Goal: Information Seeking & Learning: Compare options

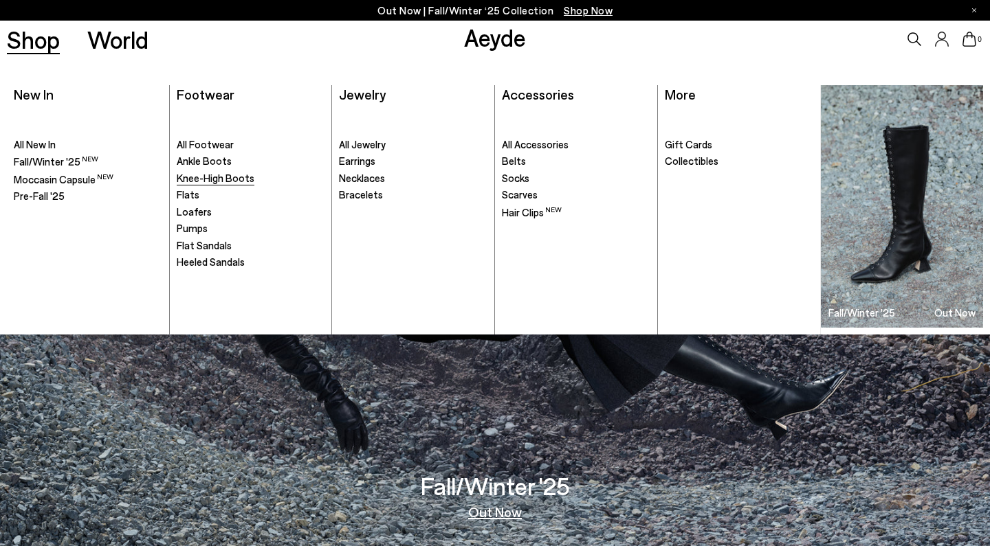
click at [192, 179] on span "Knee-High Boots" at bounding box center [216, 178] width 78 height 12
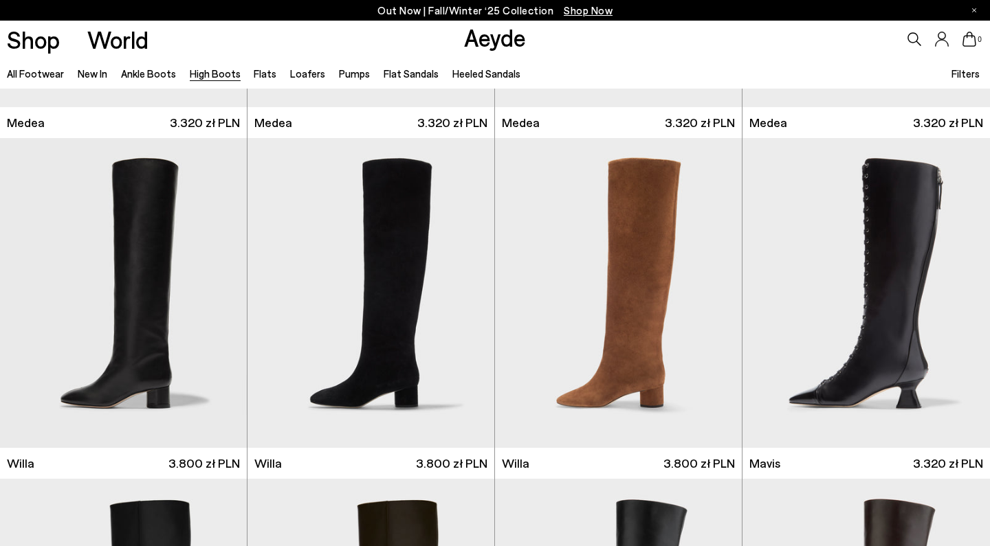
scroll to position [291, 0]
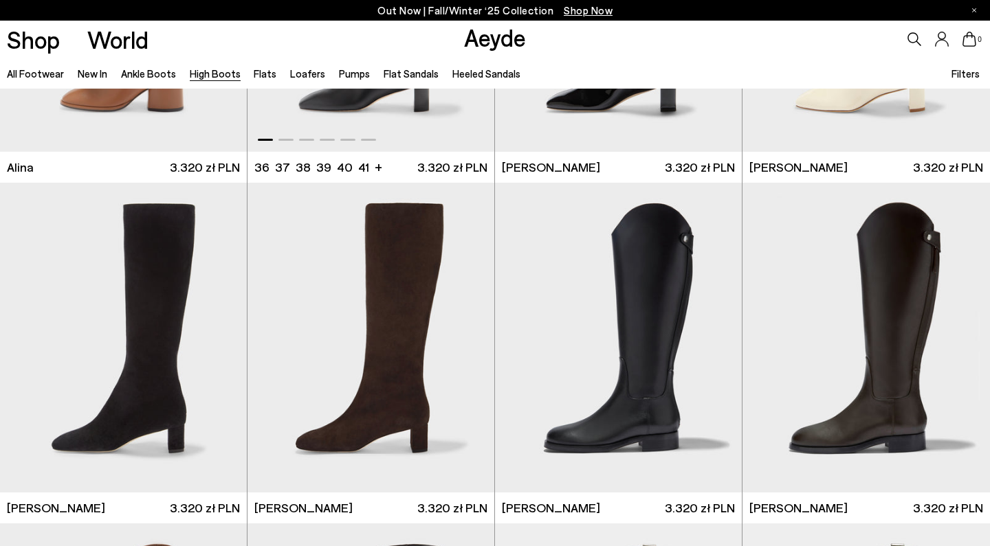
scroll to position [2295, 0]
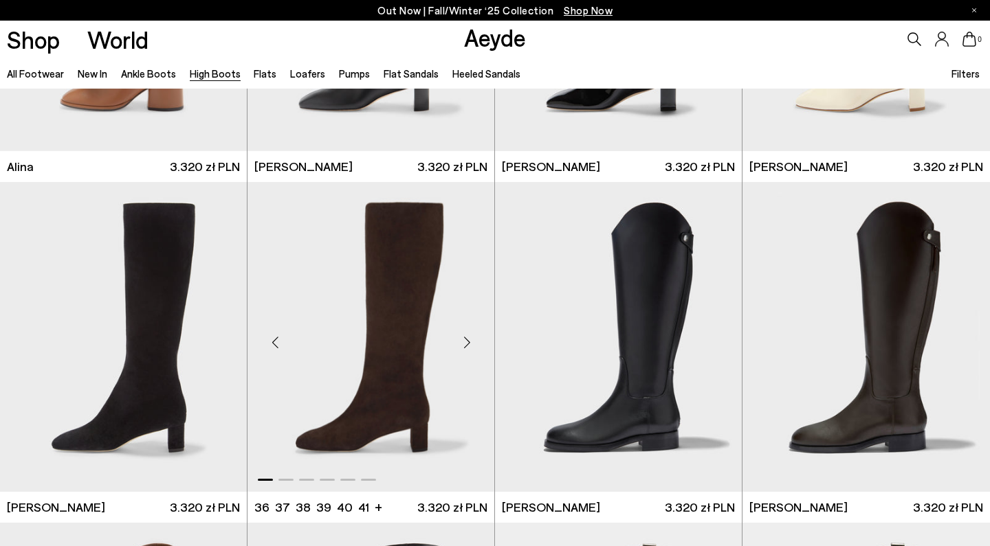
click at [395, 307] on img "1 / 6" at bounding box center [370, 337] width 247 height 310
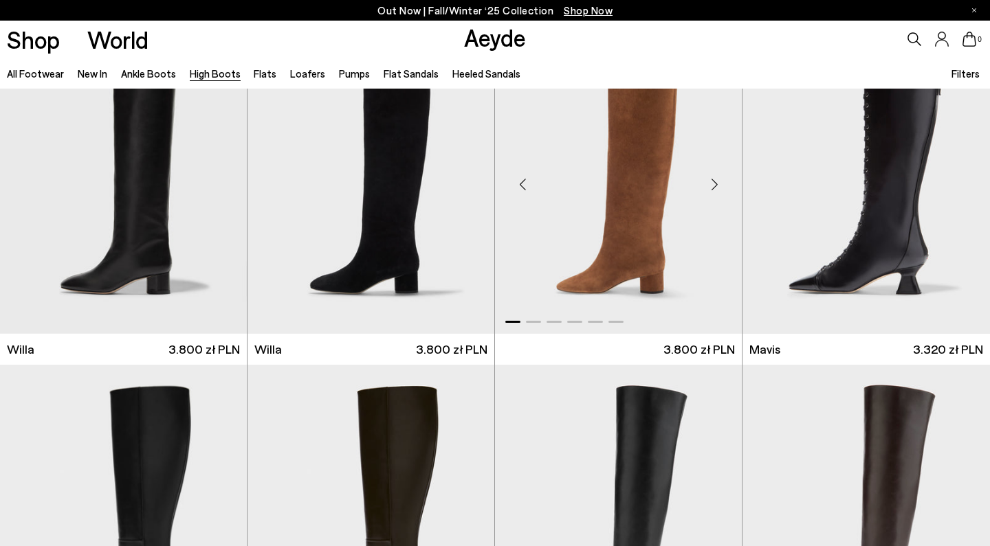
scroll to position [413, 0]
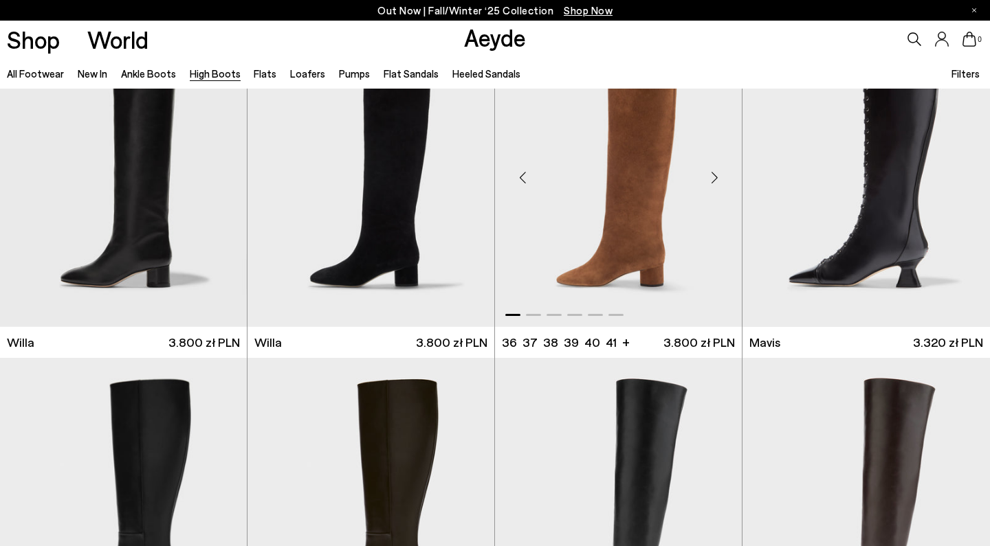
click at [587, 171] on img "1 / 6" at bounding box center [618, 172] width 247 height 310
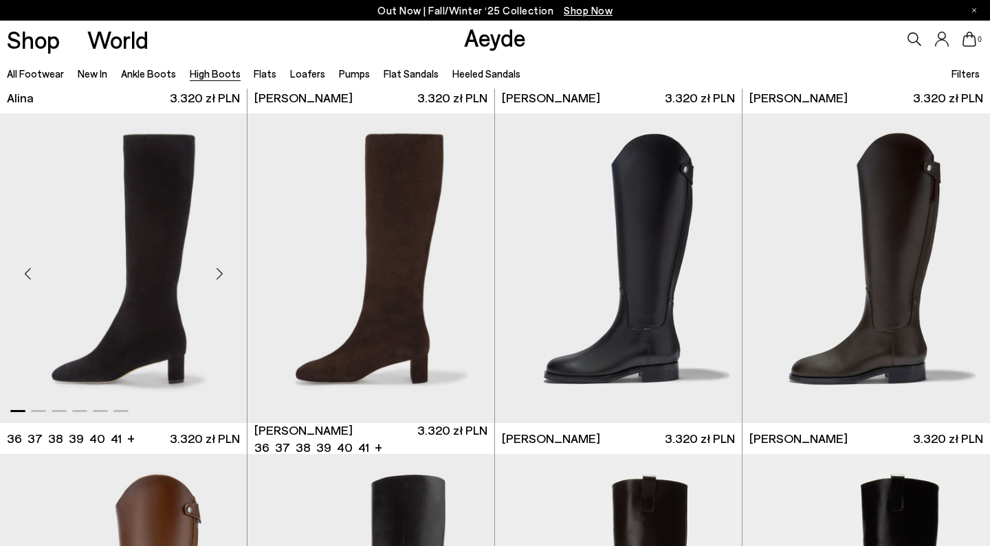
scroll to position [2394, 0]
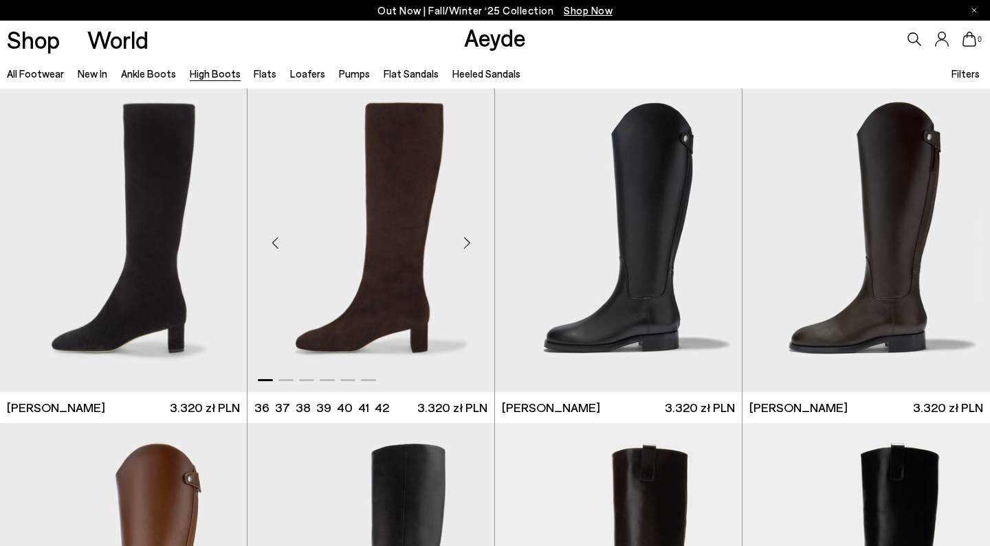
click at [375, 249] on img "1 / 6" at bounding box center [370, 237] width 247 height 310
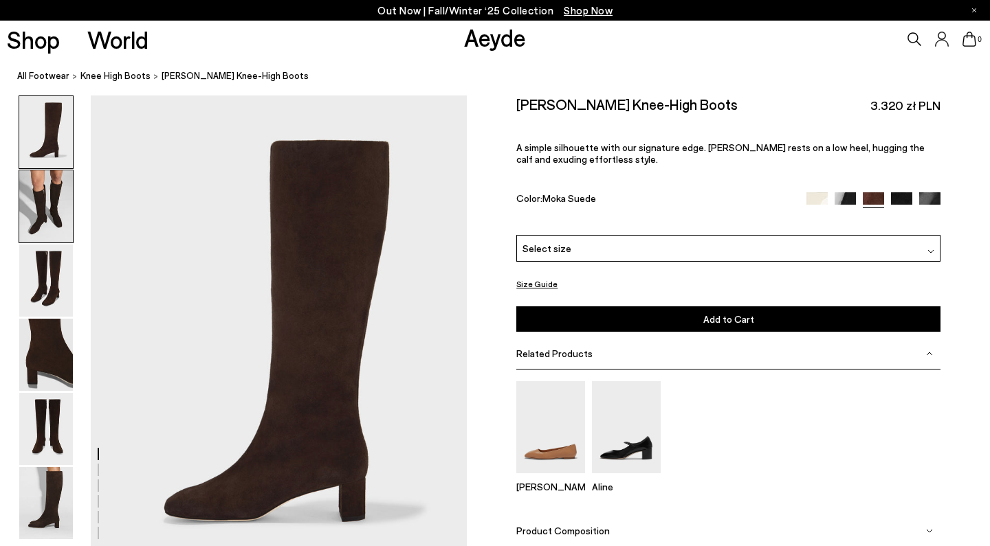
click at [47, 212] on img at bounding box center [46, 206] width 54 height 72
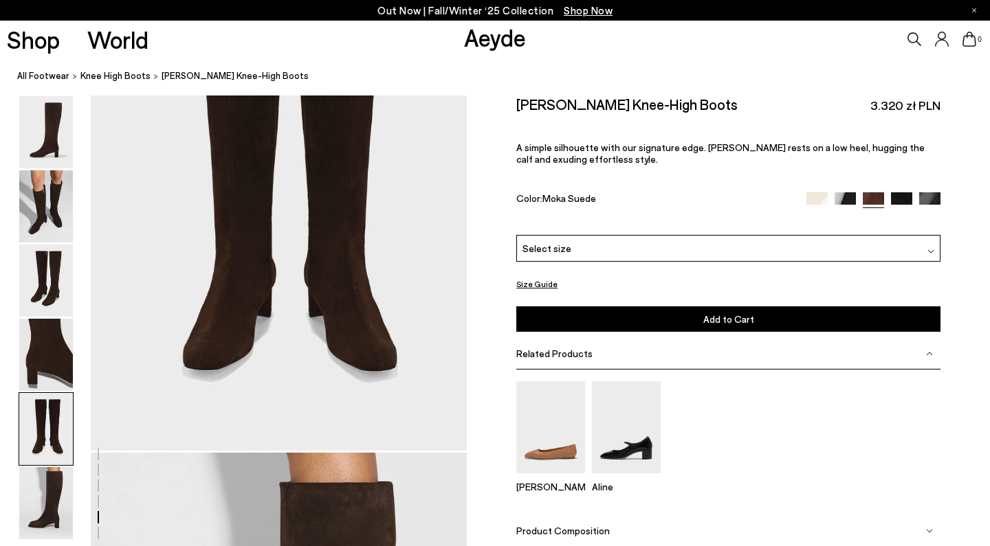
scroll to position [2151, 0]
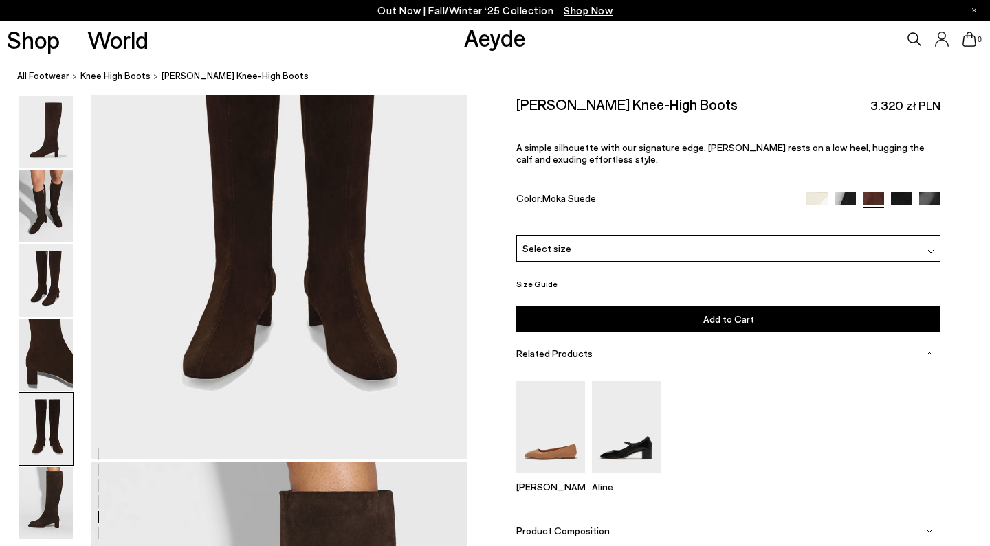
click at [532, 285] on button "Size Guide" at bounding box center [536, 284] width 41 height 17
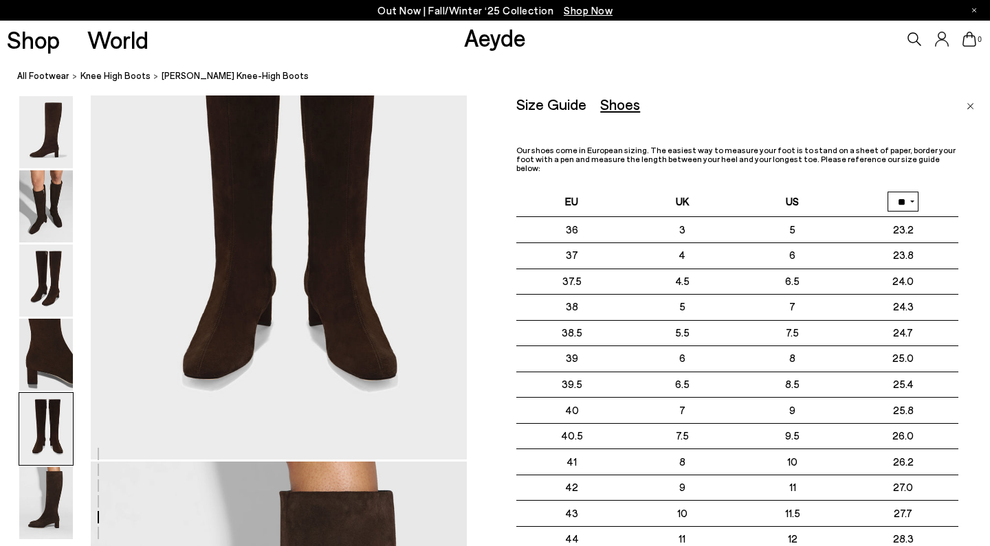
click at [788, 120] on div "Size Guide Shoes Belt Our shoes come in European sizing. The easiest way to mea…" at bounding box center [737, 375] width 442 height 559
click at [483, 134] on div "Size Guide Shoes Belt Our shoes come in European sizing. The easiest way to mea…" at bounding box center [728, 345] width 523 height 498
click at [612, 107] on div "Shoes" at bounding box center [620, 104] width 40 height 17
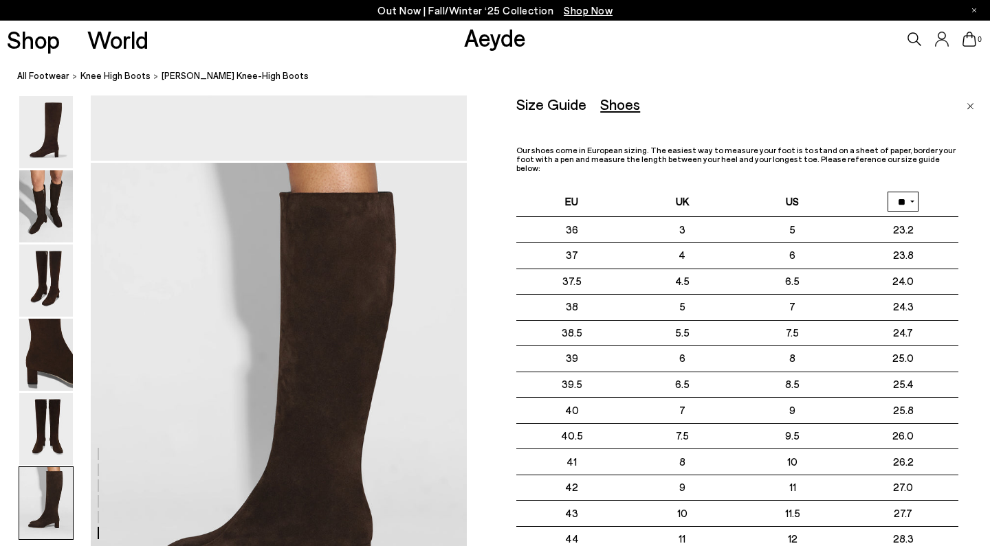
scroll to position [2468, 0]
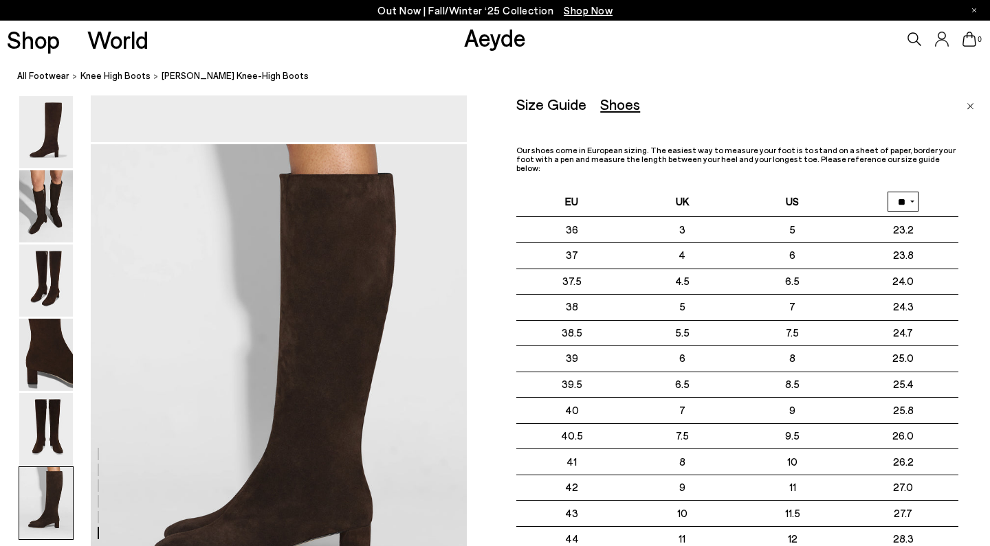
click at [483, 108] on div "Size Guide Shoes Belt Our shoes come in European sizing. The easiest way to mea…" at bounding box center [728, 345] width 523 height 498
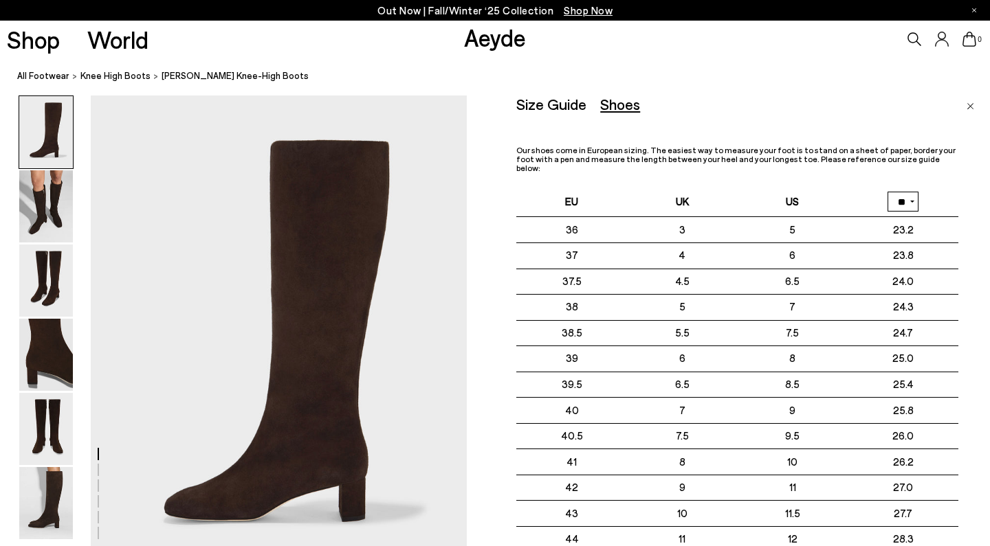
scroll to position [0, 0]
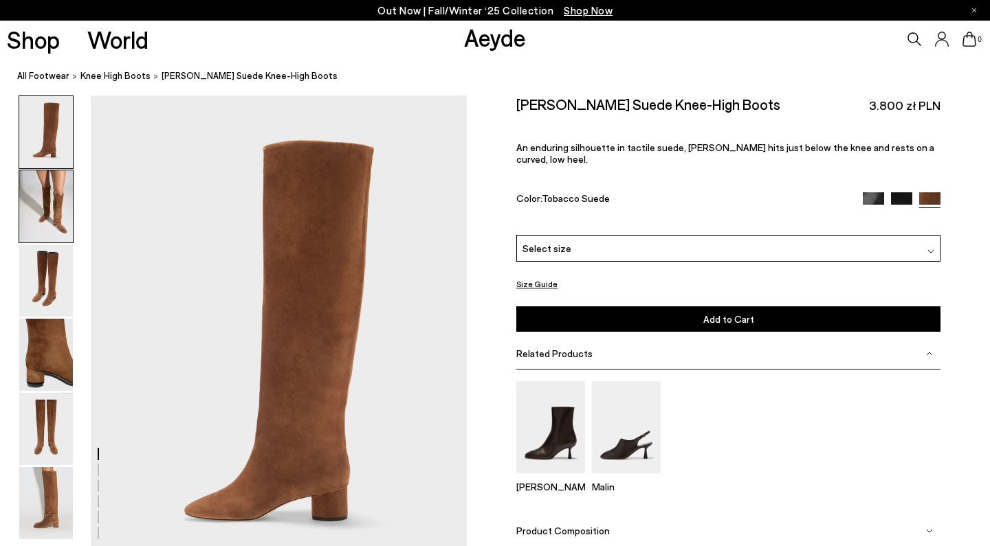
click at [44, 192] on img at bounding box center [46, 206] width 54 height 72
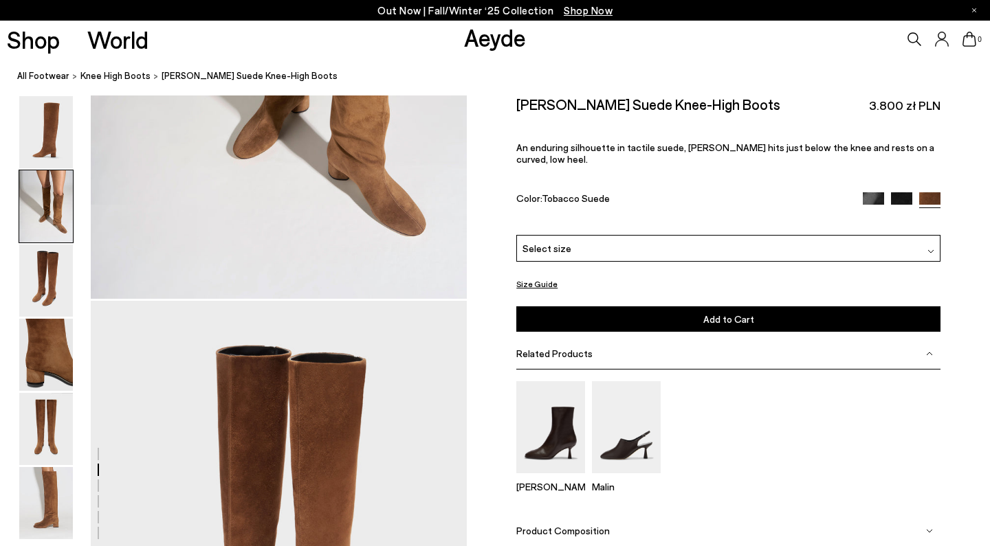
scroll to position [802, 3]
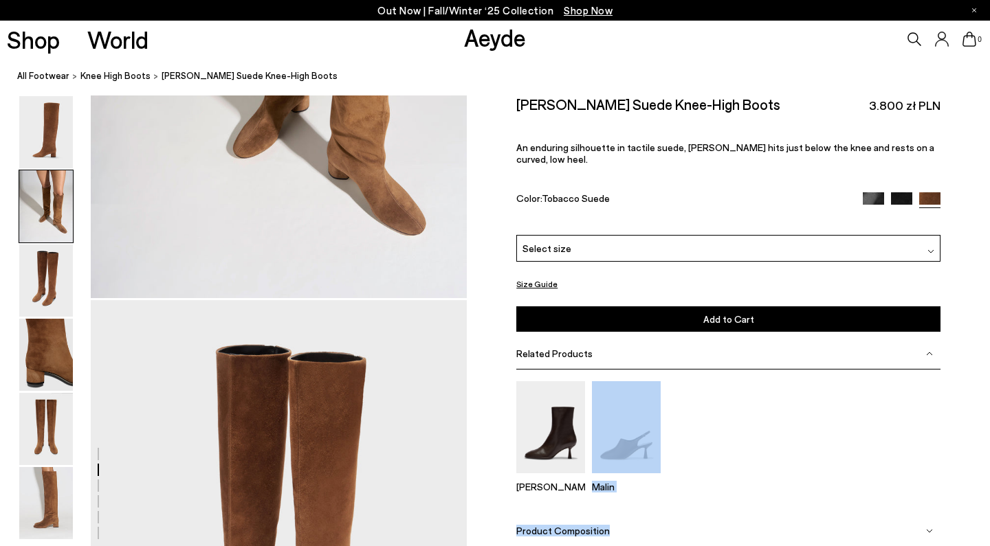
drag, startPoint x: 966, startPoint y: 522, endPoint x: 953, endPoint y: 415, distance: 107.3
click at [953, 415] on div "Size Guide Shoes Belt Our shoes come in European sizing. The easiest way to mea…" at bounding box center [728, 345] width 523 height 498
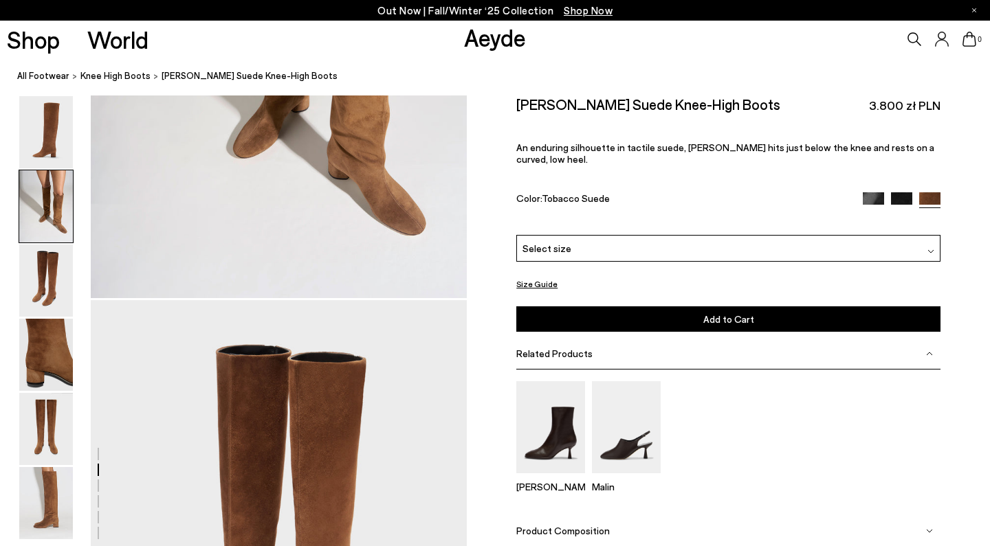
click at [955, 430] on div "Size Guide Shoes Belt Our shoes come in European sizing. The easiest way to mea…" at bounding box center [728, 345] width 523 height 498
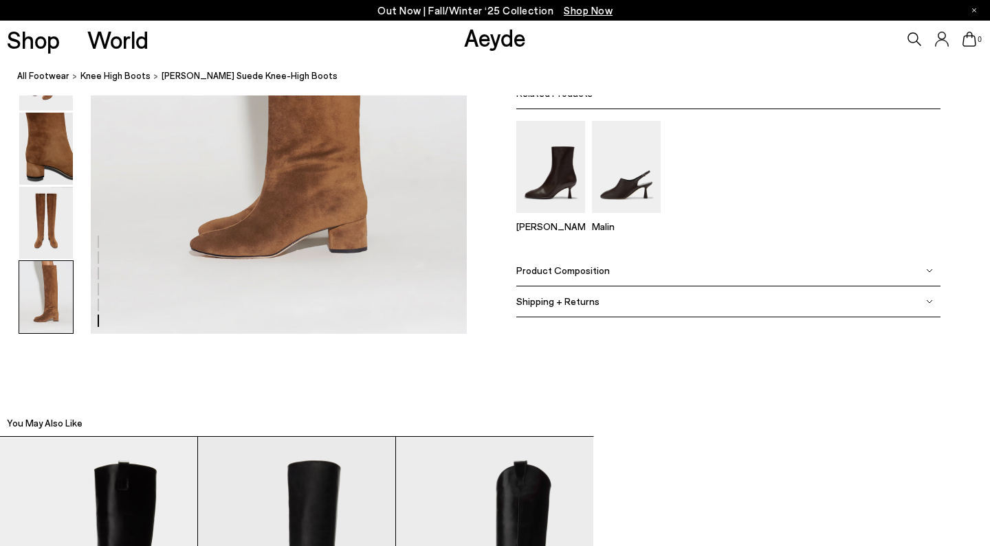
scroll to position [2778, 3]
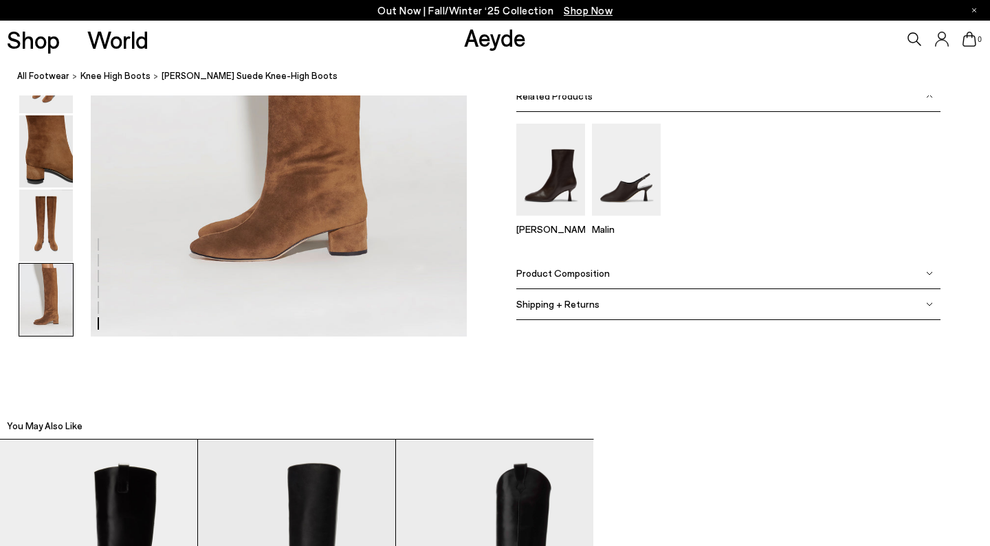
click at [926, 274] on img at bounding box center [929, 273] width 7 height 7
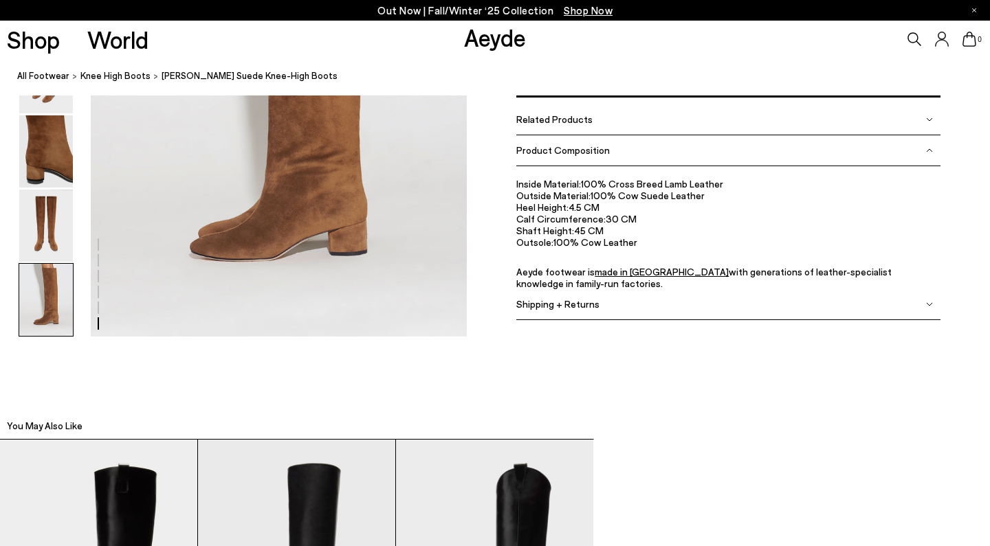
click at [482, 249] on div "Size Guide Shoes Belt Our shoes come in European sizing. The easiest way to mea…" at bounding box center [728, 99] width 523 height 476
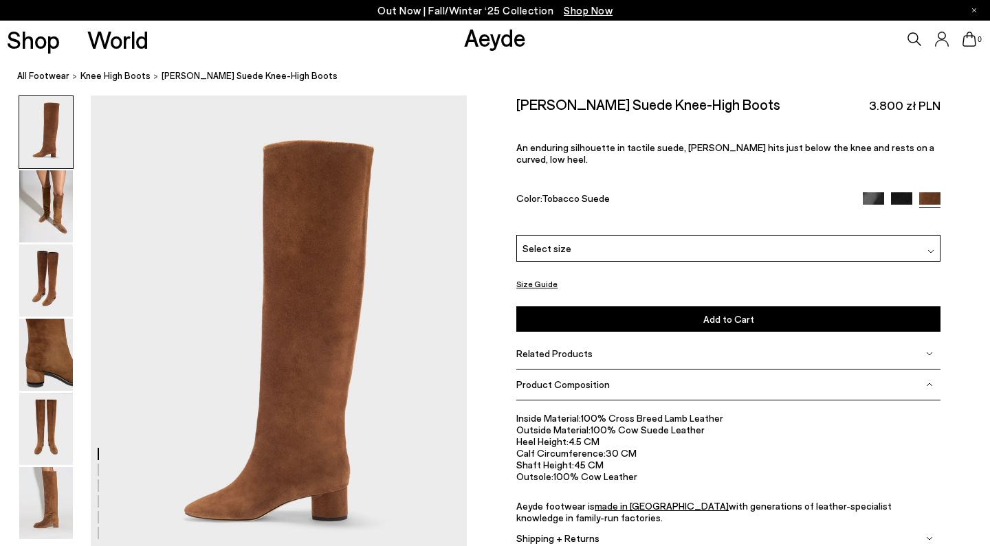
scroll to position [0, 0]
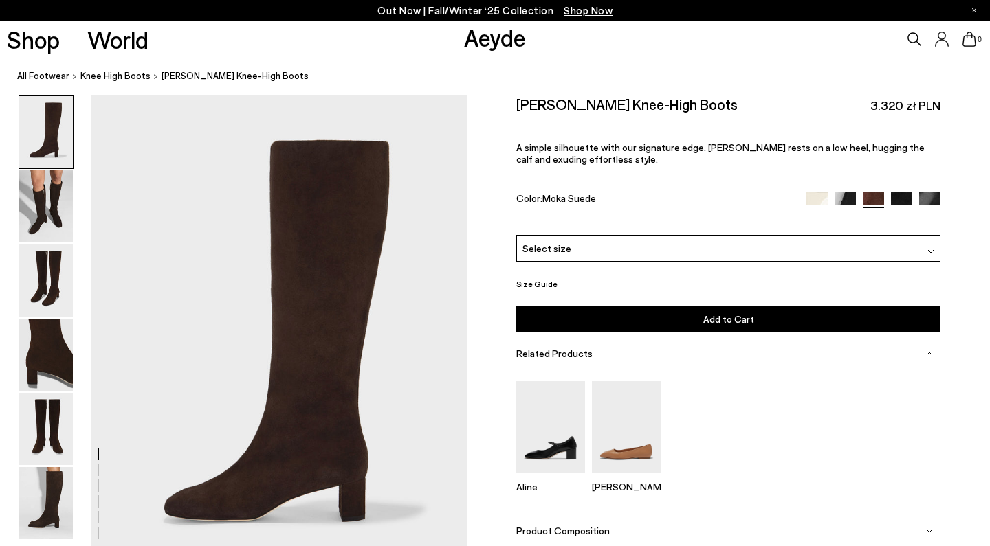
click at [904, 199] on img at bounding box center [901, 202] width 21 height 21
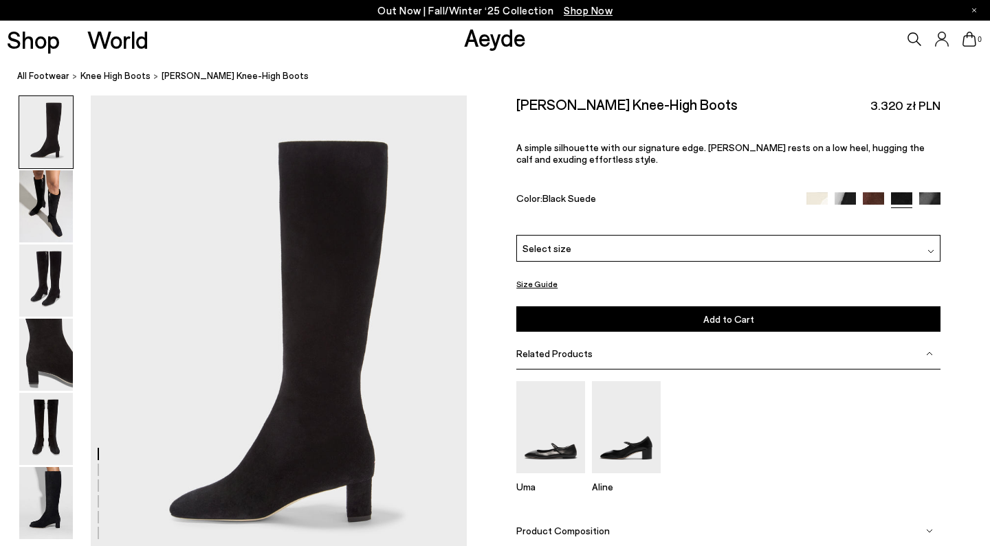
click at [932, 199] on img at bounding box center [929, 202] width 21 height 21
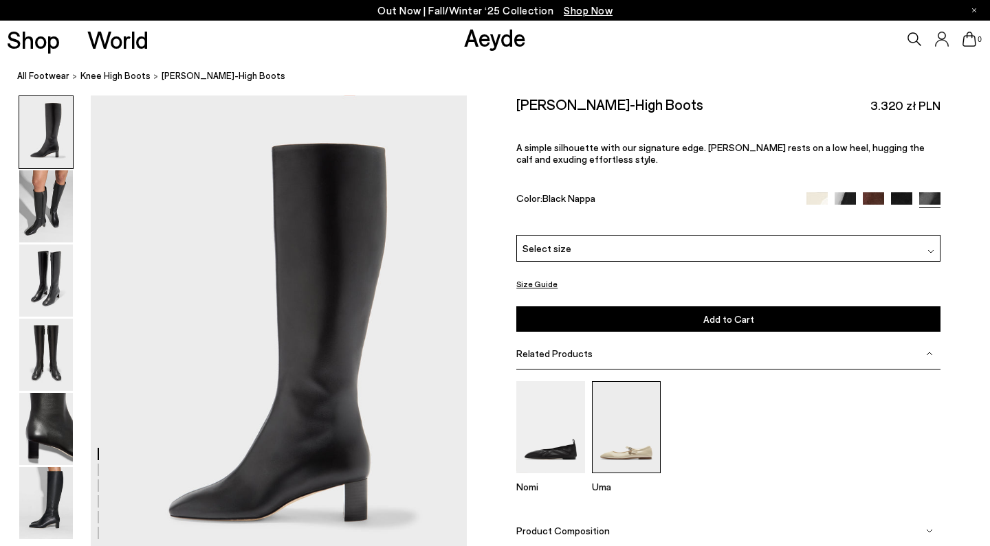
click at [620, 408] on img at bounding box center [626, 426] width 69 height 91
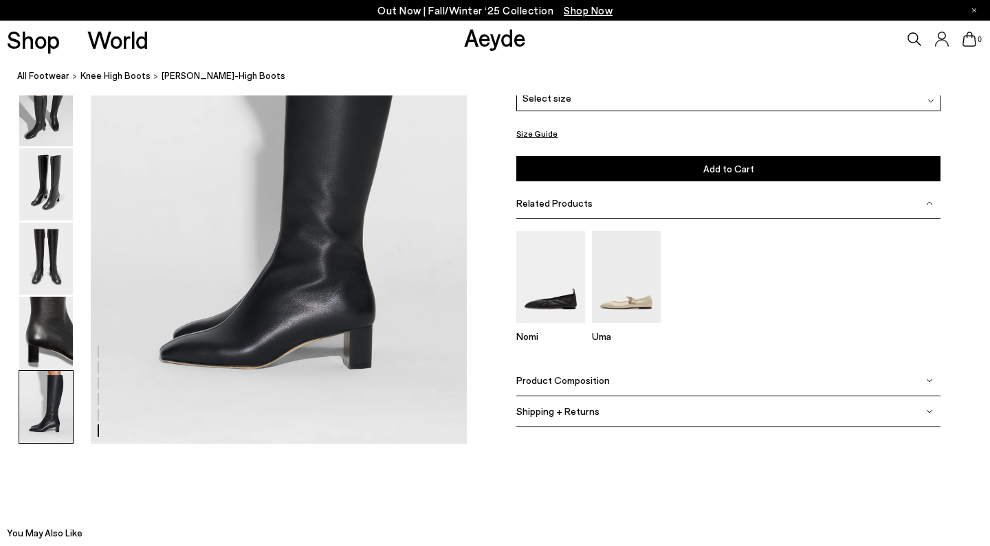
scroll to position [2668, 0]
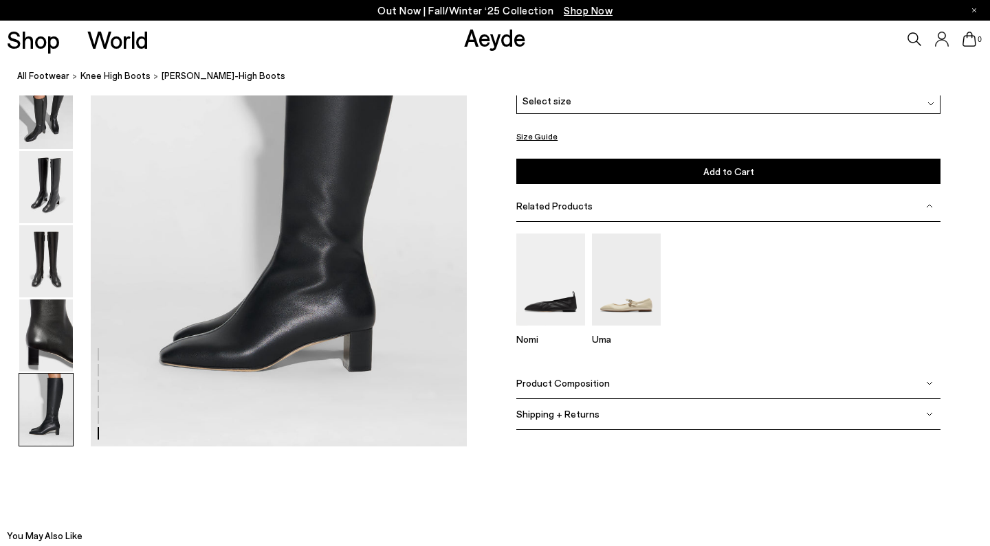
click at [764, 388] on div "Product Composition" at bounding box center [728, 383] width 424 height 31
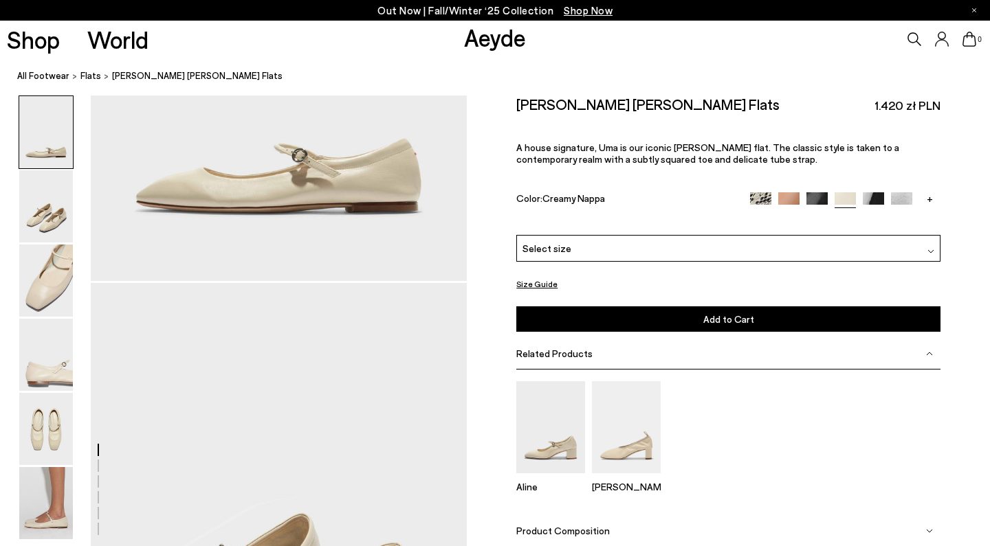
scroll to position [265, 1]
click at [621, 434] on img at bounding box center [626, 426] width 69 height 91
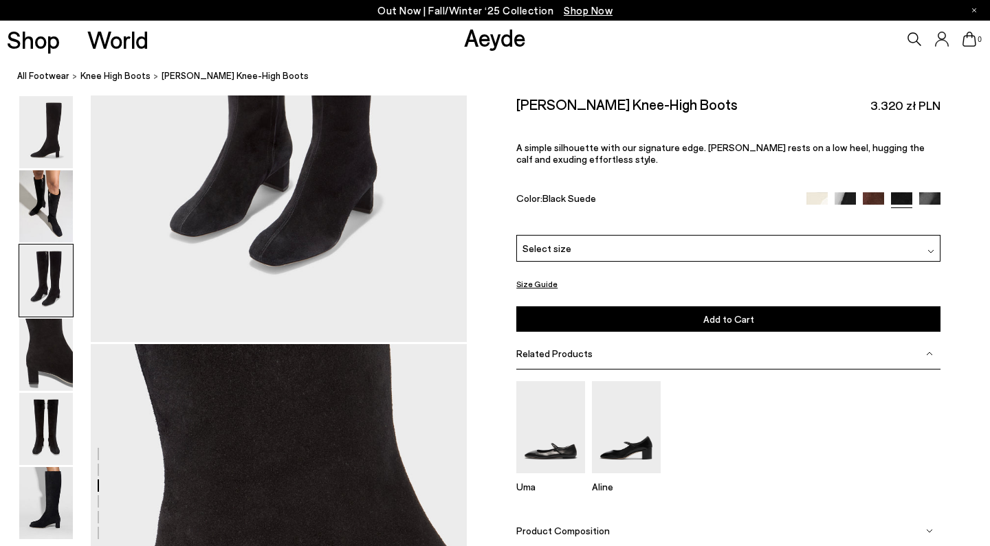
scroll to position [1257, 0]
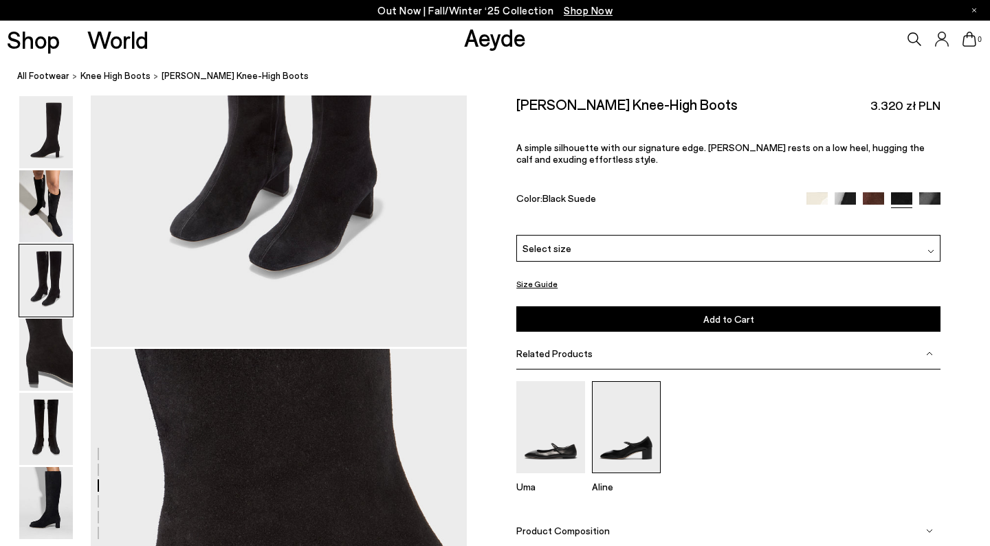
click at [638, 439] on img at bounding box center [626, 426] width 69 height 91
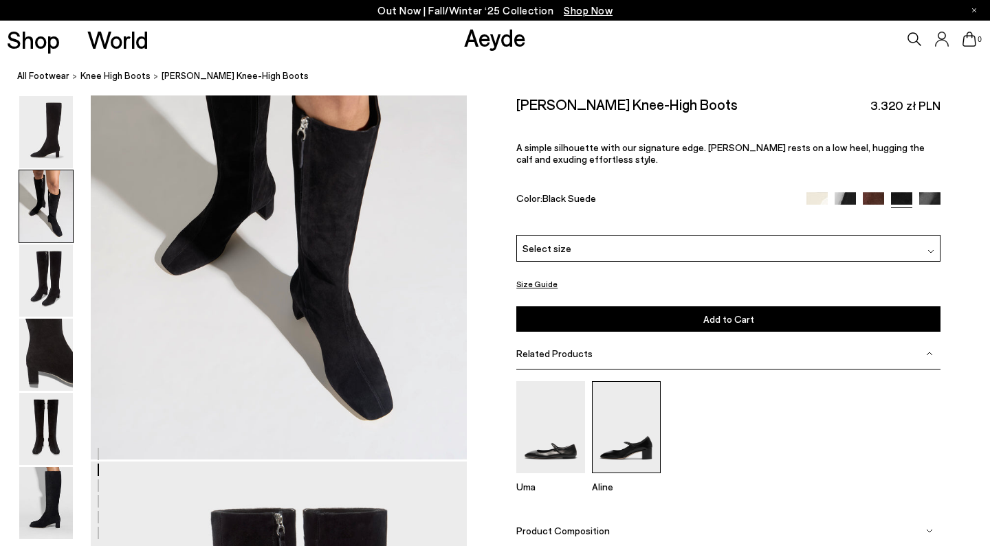
scroll to position [640, 0]
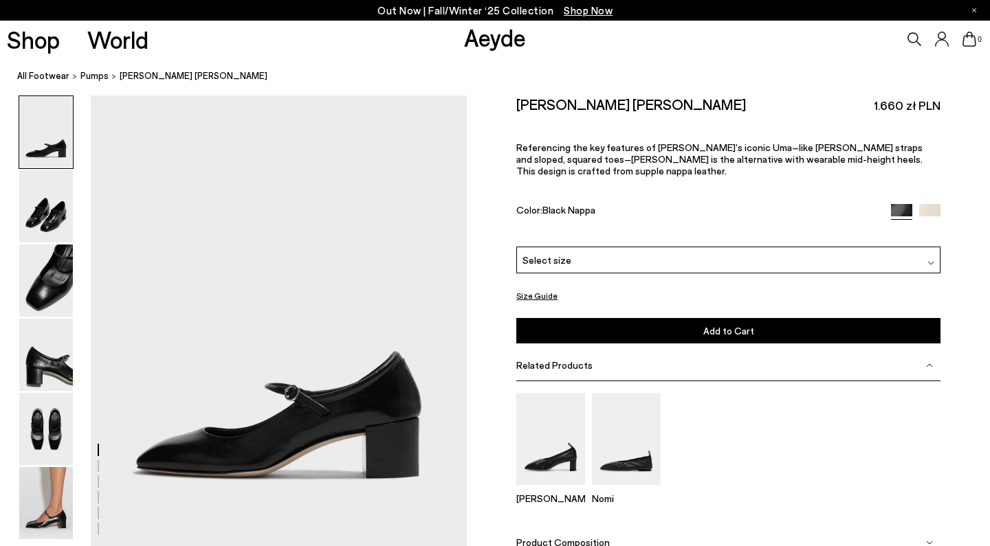
click at [927, 204] on img at bounding box center [929, 214] width 21 height 21
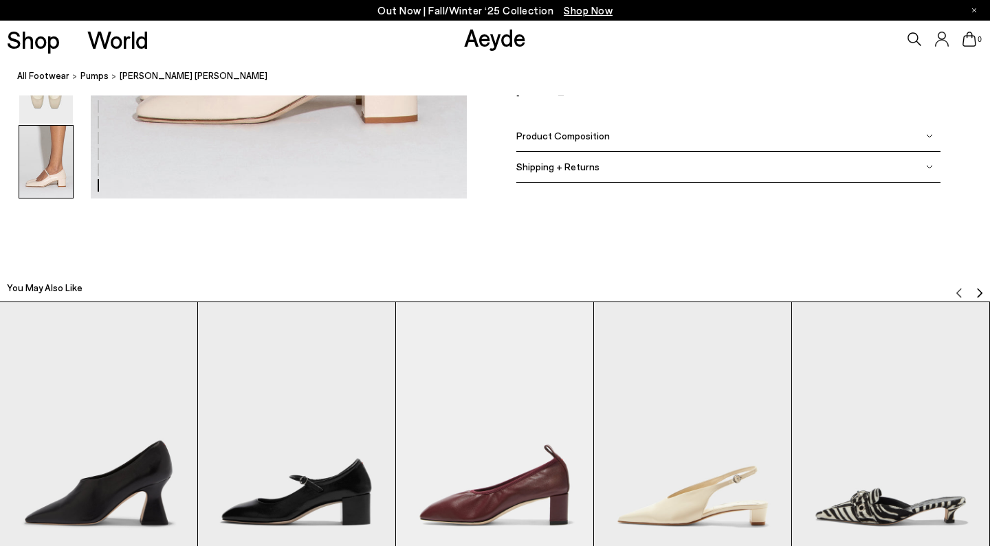
scroll to position [2867, 0]
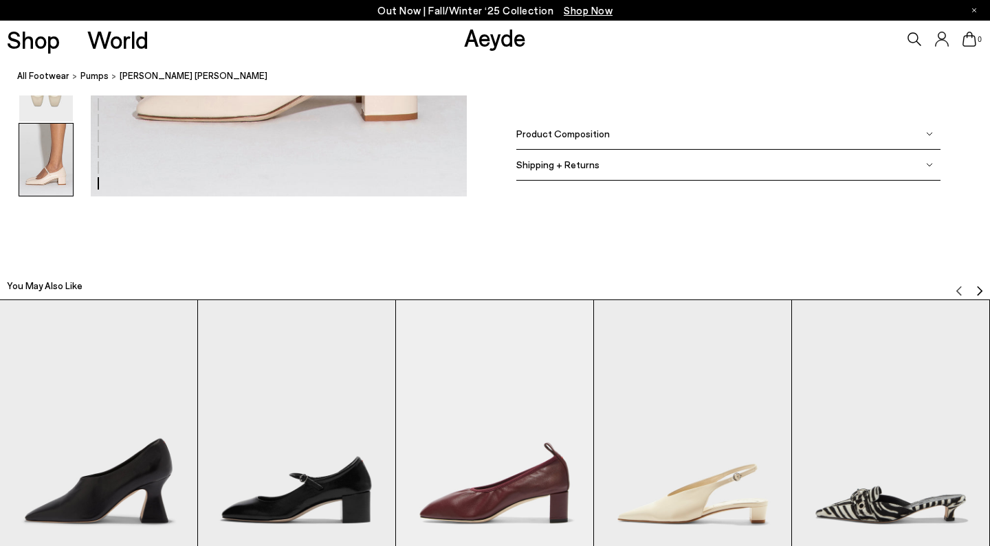
click at [588, 134] on span "Product Composition" at bounding box center [562, 134] width 93 height 12
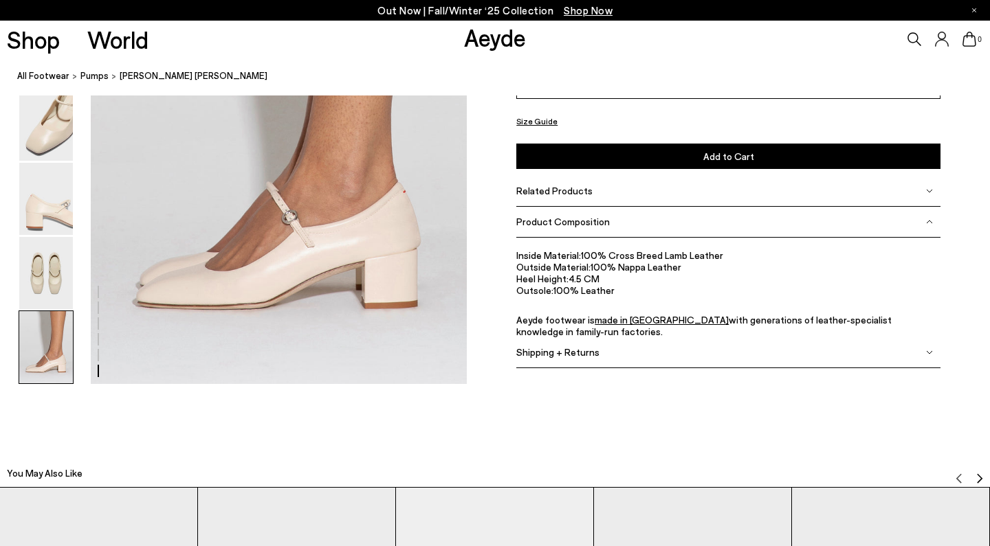
scroll to position [2679, 0]
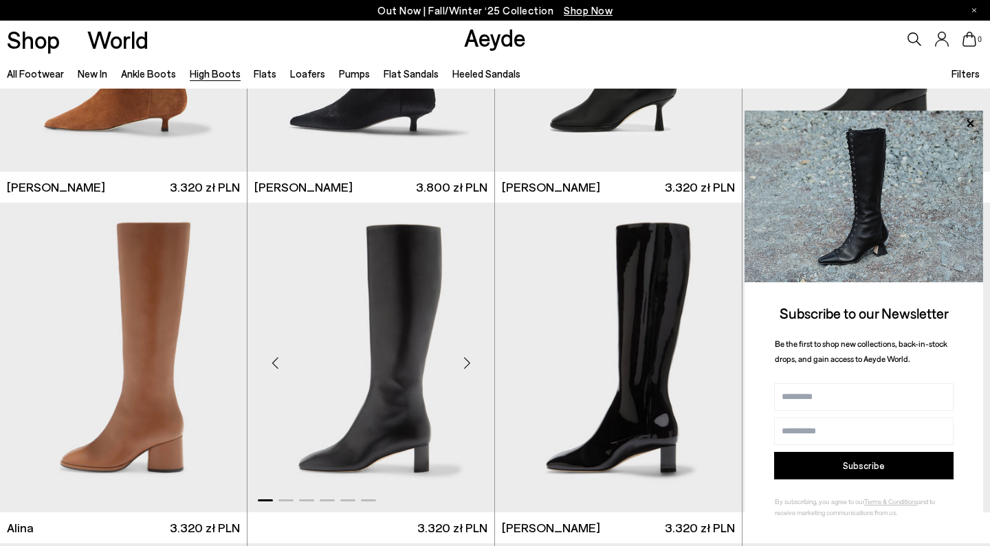
scroll to position [1922, 0]
